Goal: Task Accomplishment & Management: Manage account settings

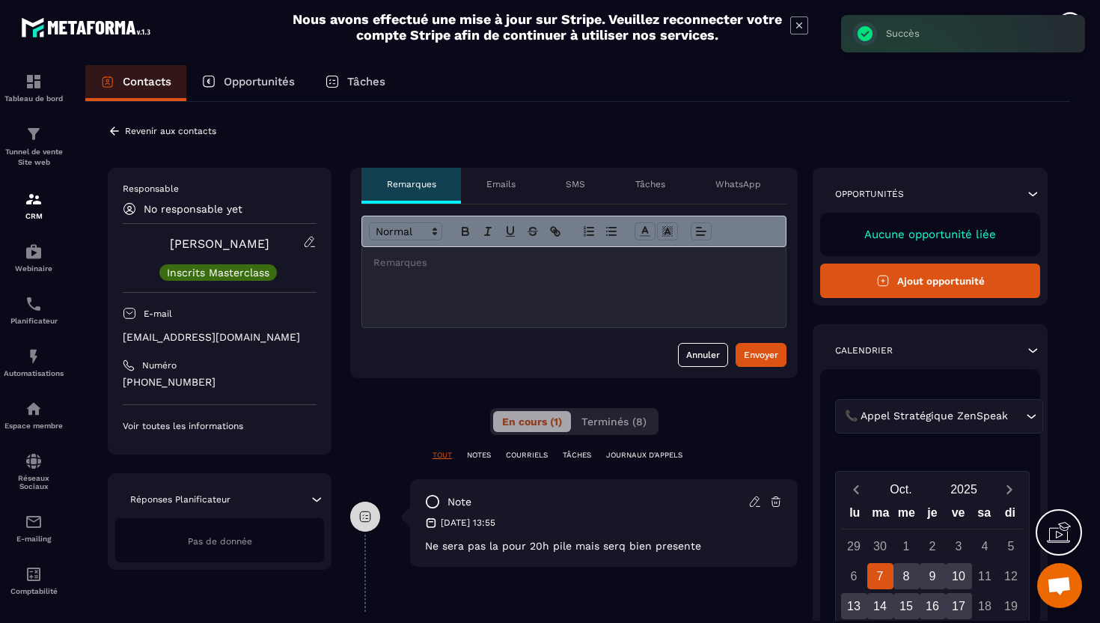
click at [114, 138] on div "**********" at bounding box center [577, 503] width 985 height 802
click at [113, 130] on icon at bounding box center [114, 131] width 9 height 8
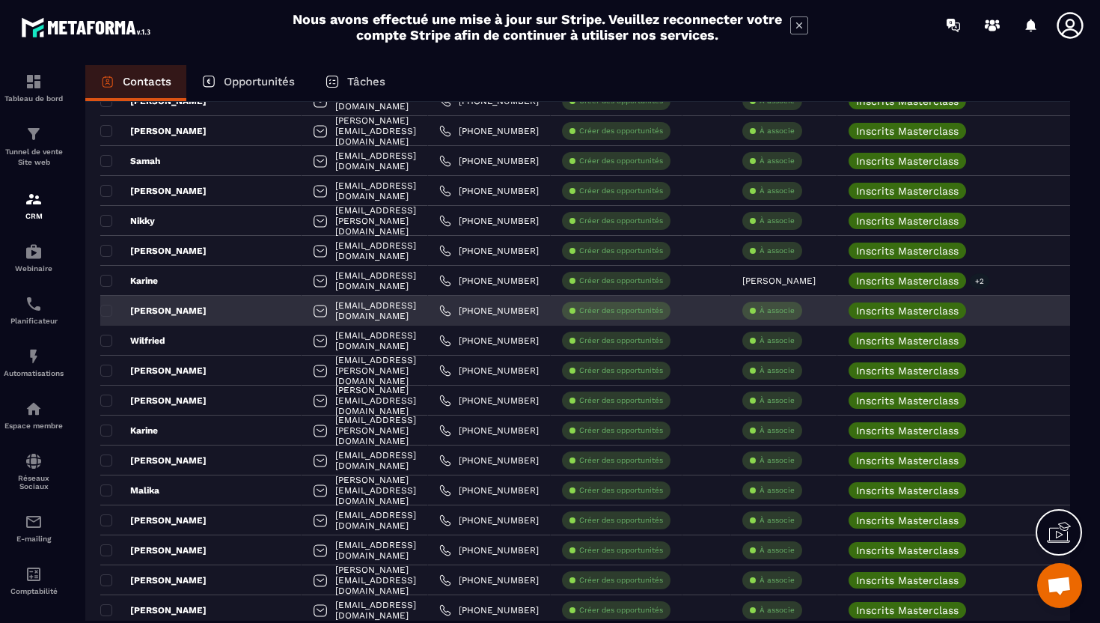
scroll to position [645, 0]
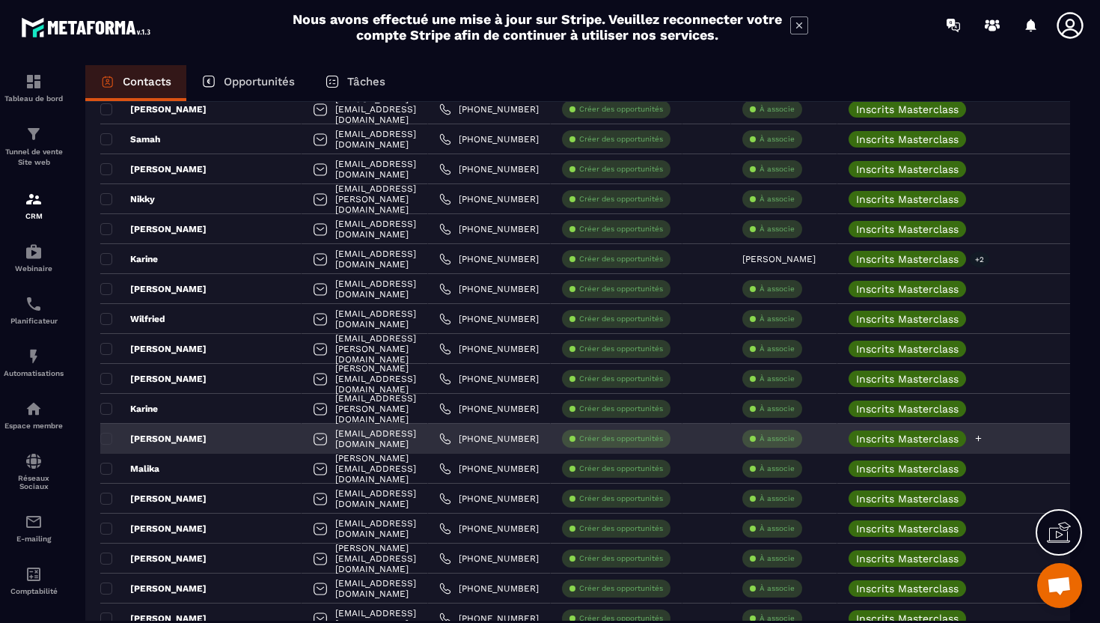
click at [984, 442] on div at bounding box center [979, 438] width 10 height 16
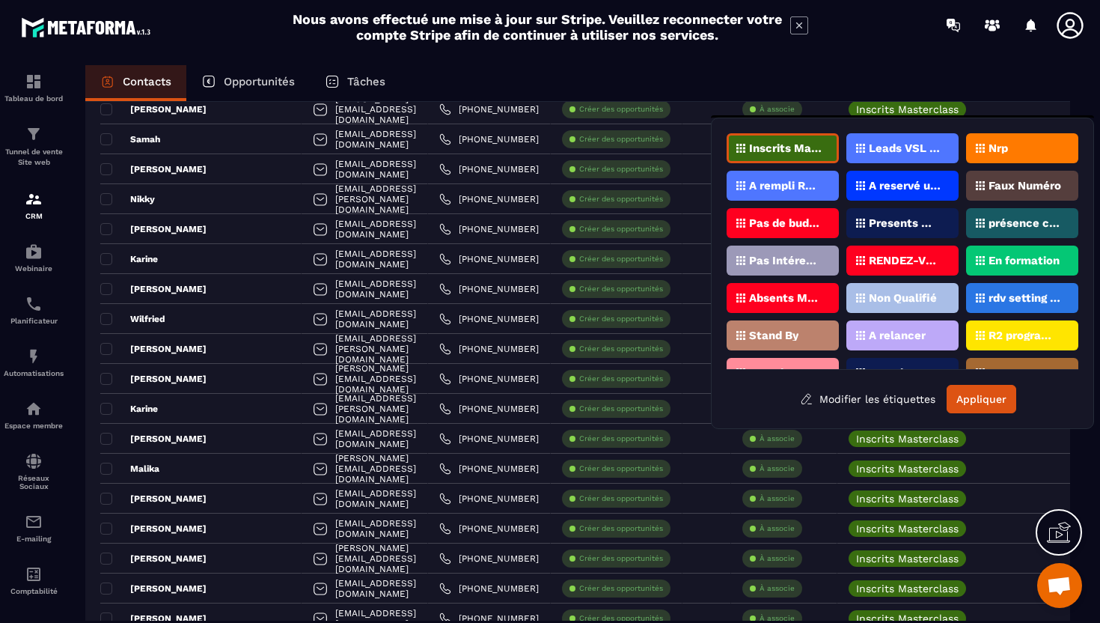
click at [1005, 224] on p "présence confirmée" at bounding box center [1025, 223] width 73 height 10
click at [990, 397] on button "Appliquer" at bounding box center [982, 399] width 70 height 28
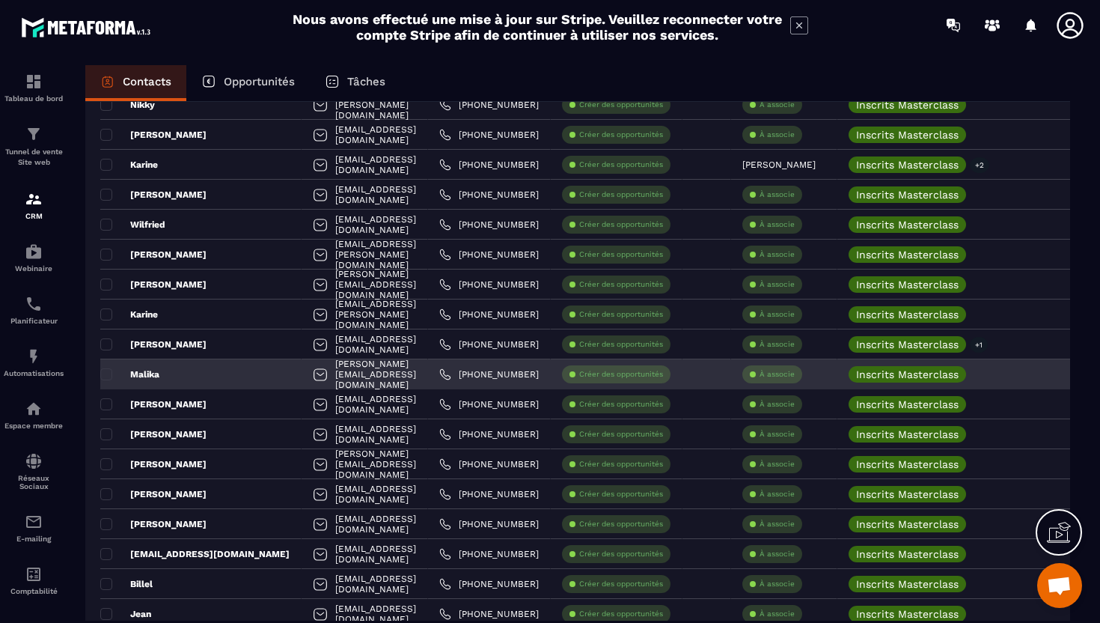
scroll to position [742, 0]
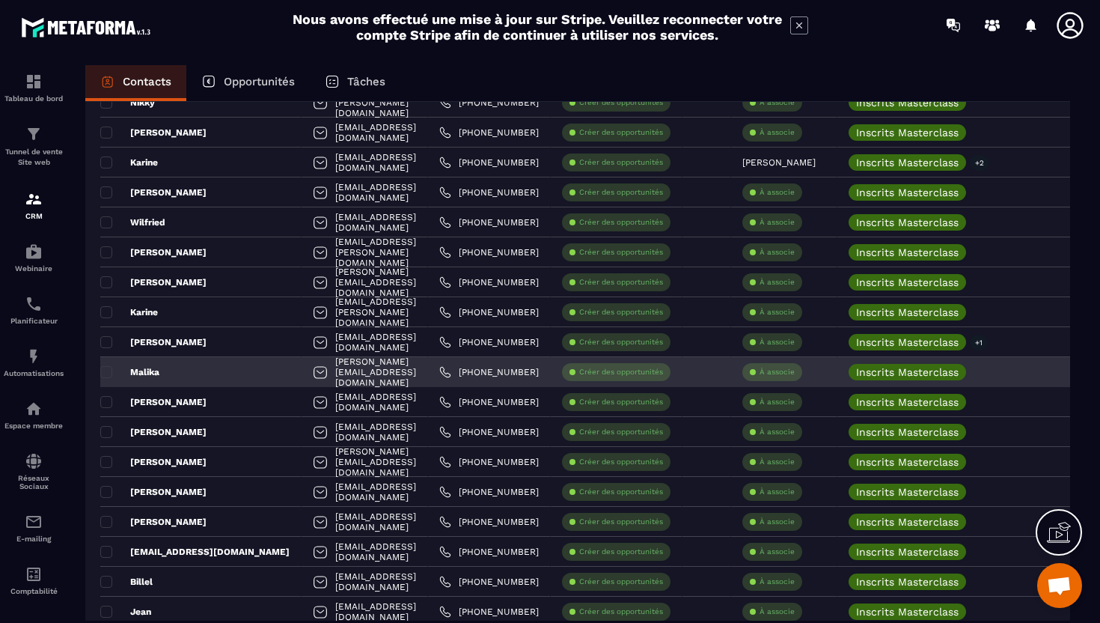
click at [338, 377] on div "[PERSON_NAME][EMAIL_ADDRESS][DOMAIN_NAME]" at bounding box center [365, 372] width 127 height 30
click at [184, 369] on div "Malika" at bounding box center [200, 372] width 201 height 30
